Goal: Information Seeking & Learning: Learn about a topic

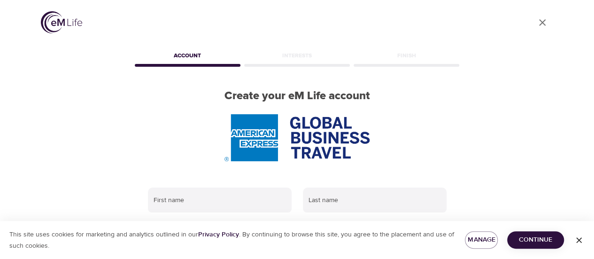
type input "[PERSON_NAME][EMAIL_ADDRESS][PERSON_NAME][DOMAIN_NAME]"
click at [543, 28] on icon "User Profile" at bounding box center [542, 22] width 11 height 11
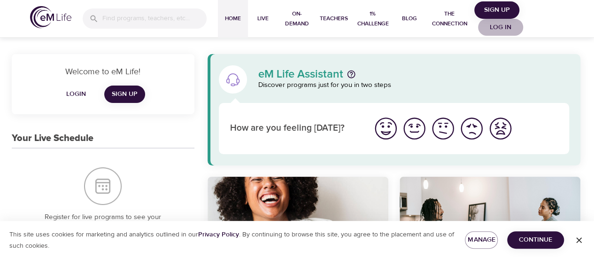
click at [502, 29] on span "Log in" at bounding box center [501, 28] width 38 height 12
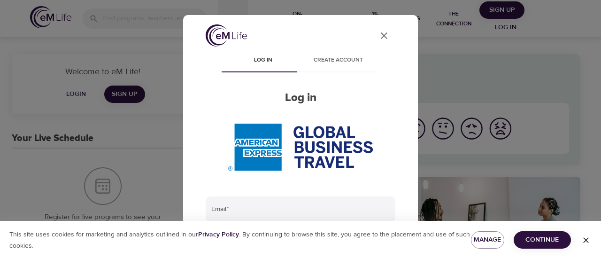
type input "[PERSON_NAME][EMAIL_ADDRESS][PERSON_NAME][DOMAIN_NAME]"
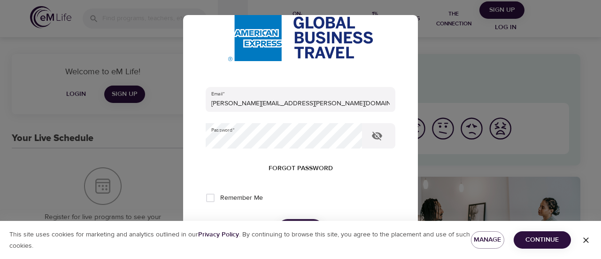
scroll to position [212, 0]
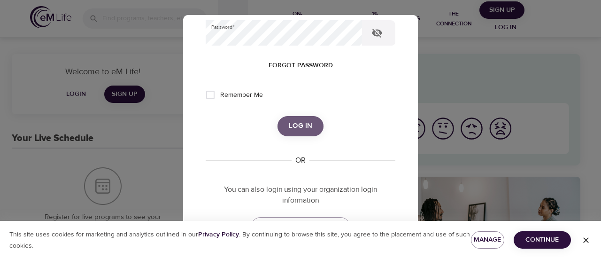
click at [307, 126] on span "Log in" at bounding box center [300, 126] width 23 height 12
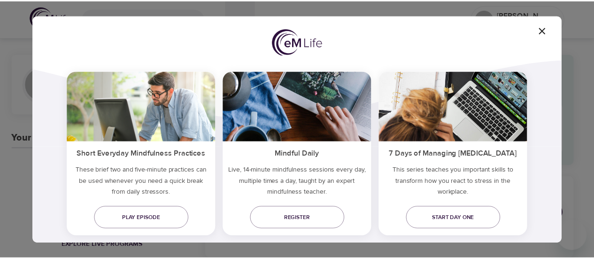
scroll to position [100, 0]
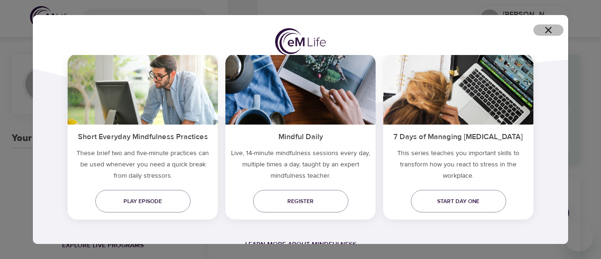
click at [551, 32] on icon "button" at bounding box center [548, 30] width 7 height 7
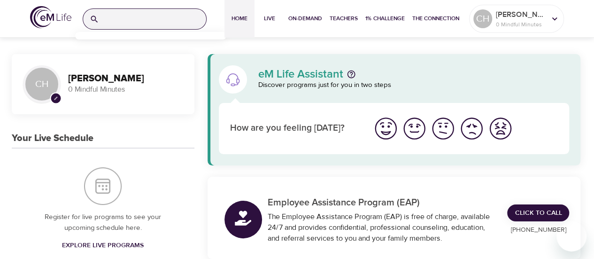
click at [125, 22] on input "search" at bounding box center [154, 19] width 103 height 20
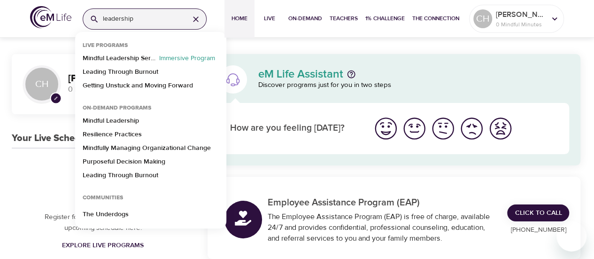
type input "leadership"
click at [130, 59] on p "Mindful Leadership Series" at bounding box center [119, 61] width 73 height 14
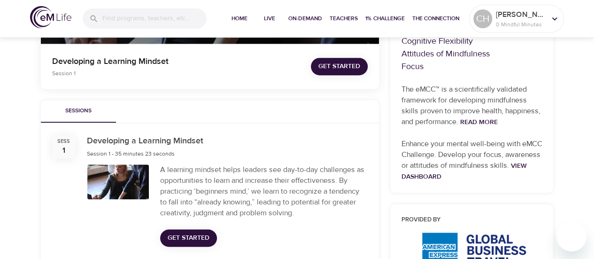
scroll to position [282, 0]
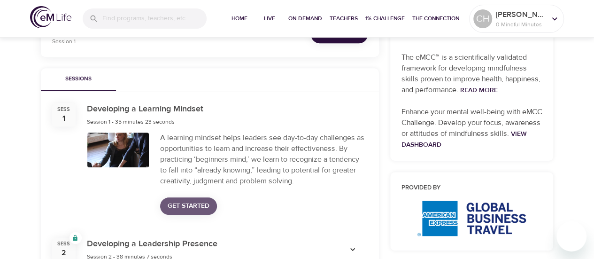
click at [186, 206] on span "Get Started" at bounding box center [189, 206] width 42 height 12
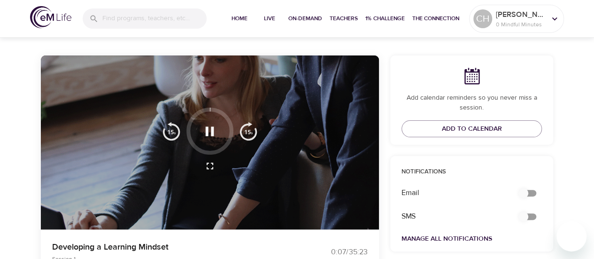
scroll to position [74, 0]
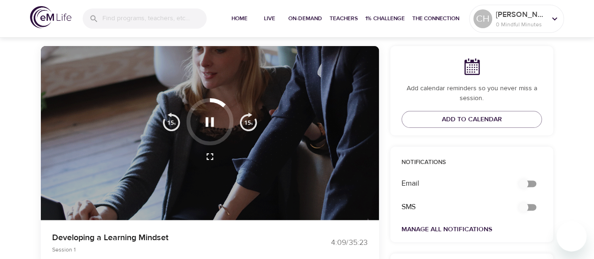
click at [118, 102] on div at bounding box center [210, 133] width 338 height 174
click at [208, 118] on icon "button" at bounding box center [209, 122] width 16 height 16
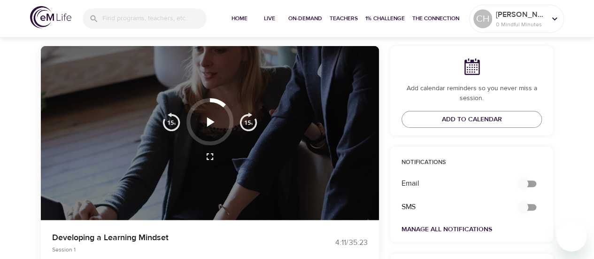
click at [208, 118] on icon "button" at bounding box center [211, 121] width 8 height 9
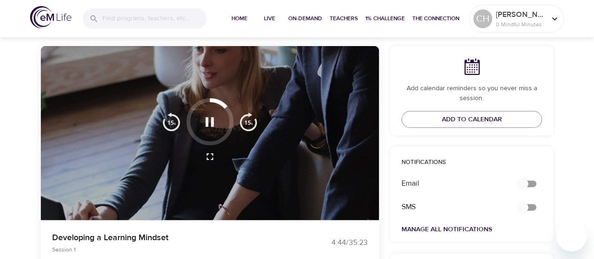
click at [208, 117] on icon "button" at bounding box center [210, 121] width 8 height 9
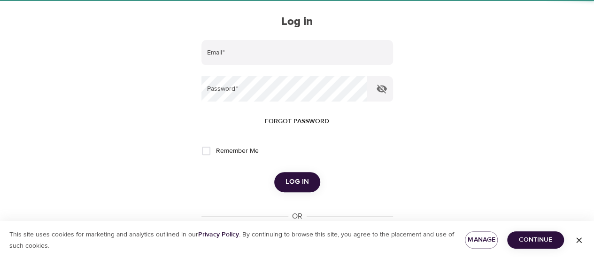
type input "[PERSON_NAME][EMAIL_ADDRESS][PERSON_NAME][DOMAIN_NAME]"
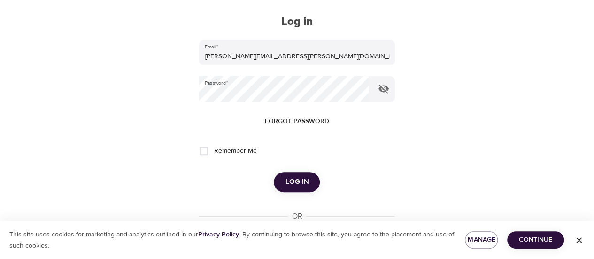
scroll to position [42, 0]
